Goal: Information Seeking & Learning: Understand process/instructions

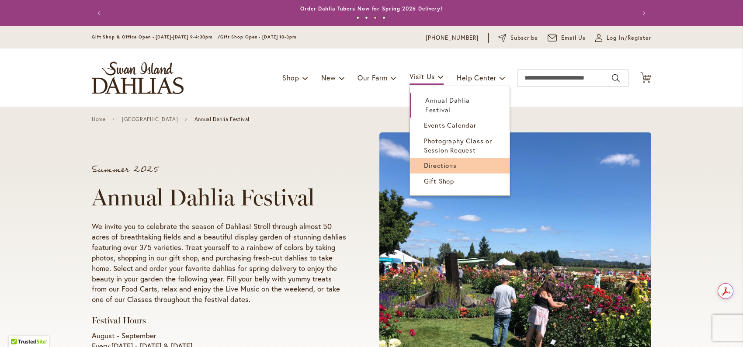
click at [434, 164] on span "Directions" at bounding box center [440, 165] width 33 height 9
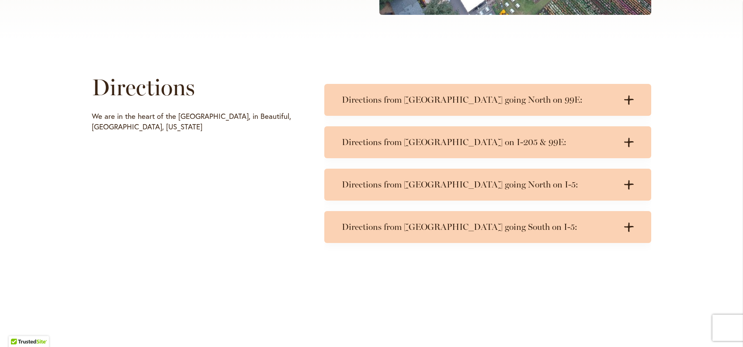
scroll to position [394, 0]
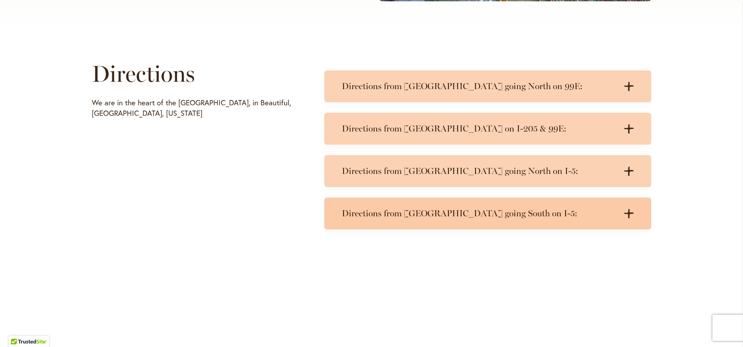
click at [397, 219] on h3 "Directions from [GEOGRAPHIC_DATA] going South on I-5:" at bounding box center [479, 213] width 275 height 11
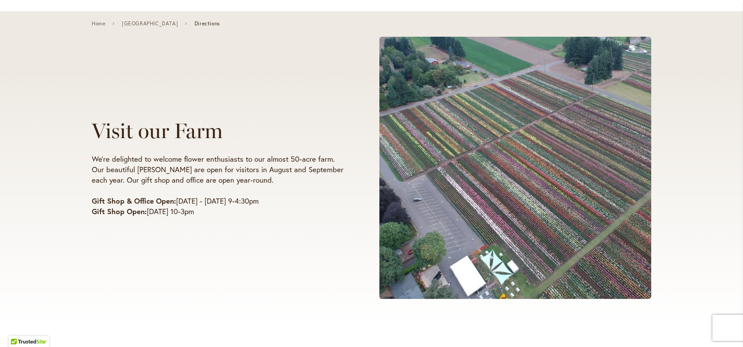
scroll to position [87, 0]
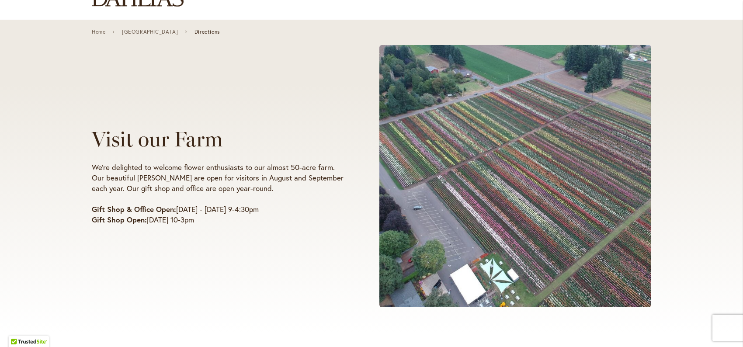
drag, startPoint x: 519, startPoint y: 137, endPoint x: 350, endPoint y: 139, distance: 169.2
click at [350, 139] on div "Visit our Farm We're delighted to welcome flower enthusiasts to our almost 50-a…" at bounding box center [232, 175] width 280 height 113
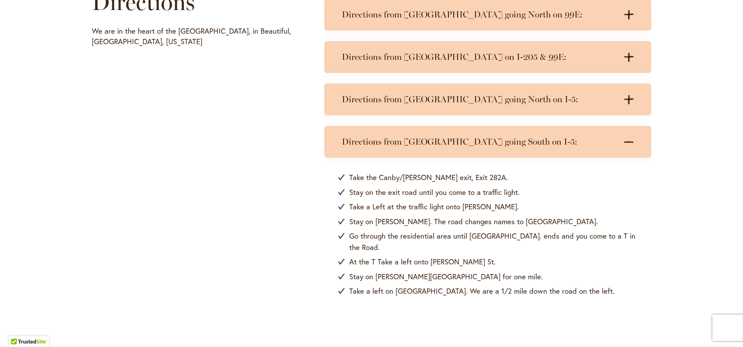
scroll to position [481, 0]
